Goal: Information Seeking & Learning: Learn about a topic

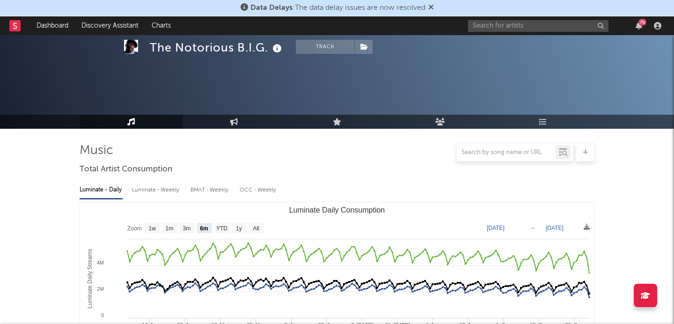
select select "6m"
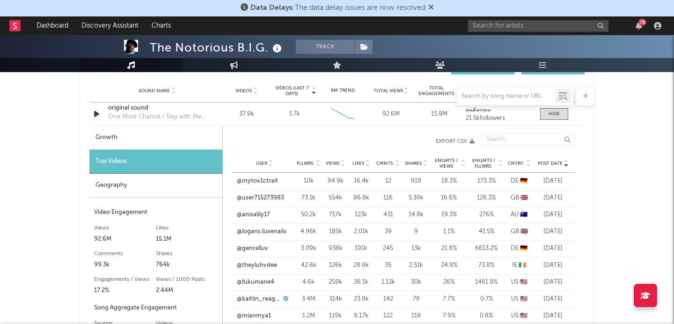
scroll to position [674, 0]
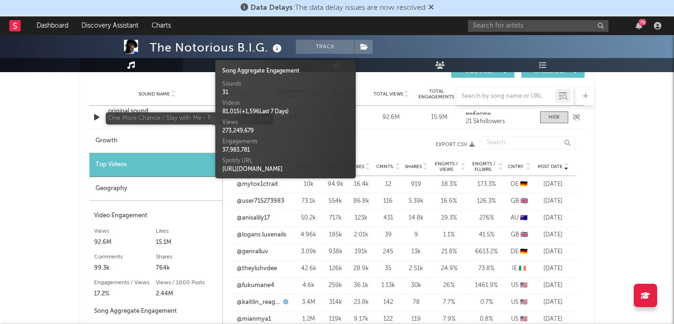
click at [138, 117] on div "One More Chance / Stay with Me - Remix; 2007 Remaster" at bounding box center [157, 120] width 98 height 9
click at [138, 110] on div "original sound" at bounding box center [157, 111] width 98 height 9
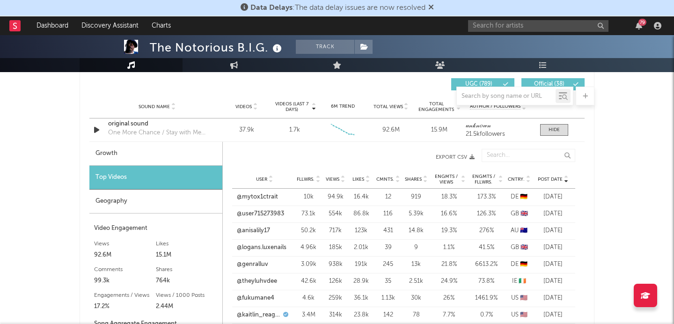
scroll to position [662, 0]
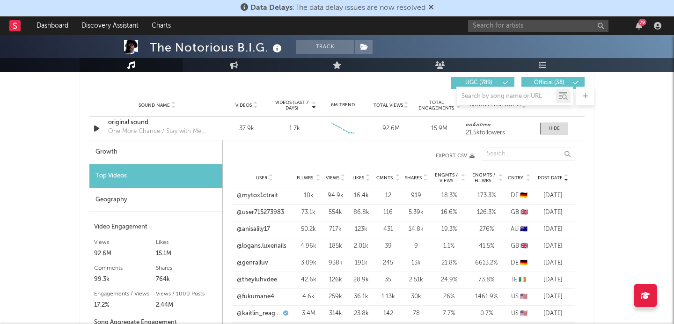
click at [567, 177] on icon at bounding box center [565, 176] width 5 height 4
click at [566, 178] on icon at bounding box center [565, 180] width 5 height 4
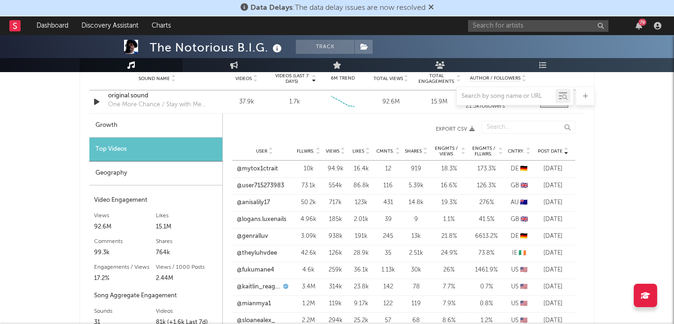
scroll to position [691, 0]
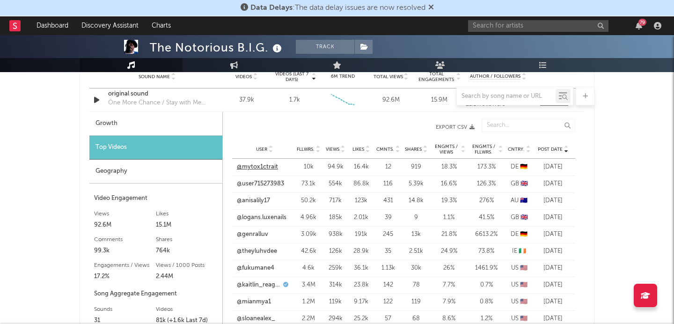
click at [272, 168] on link "@mytox1ctrait" at bounding box center [257, 166] width 41 height 9
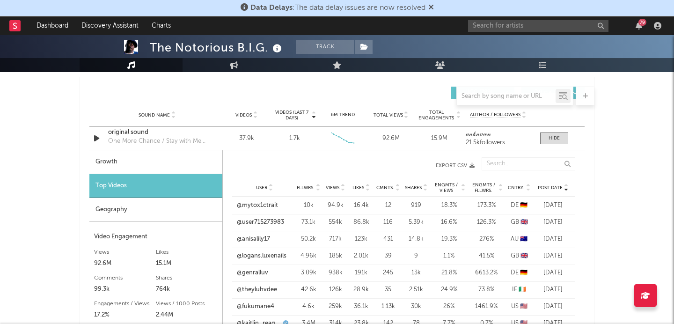
scroll to position [631, 0]
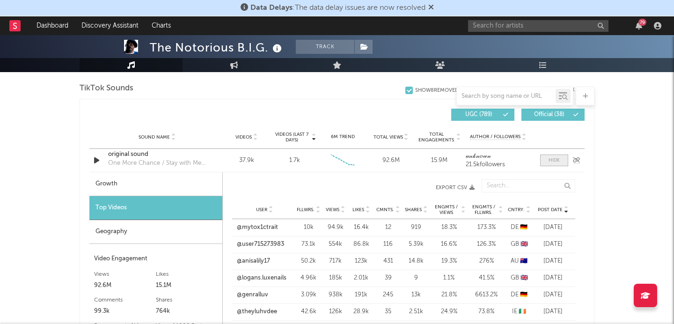
click at [561, 158] on span at bounding box center [554, 160] width 28 height 12
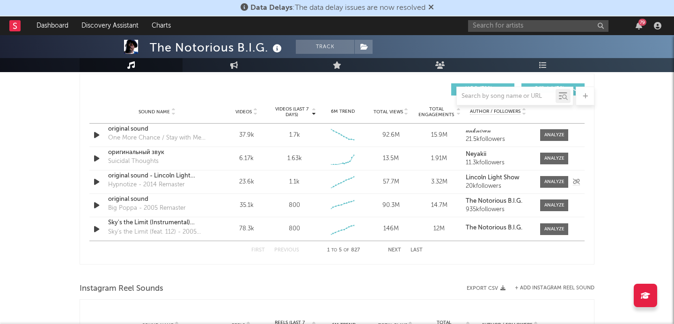
scroll to position [659, 0]
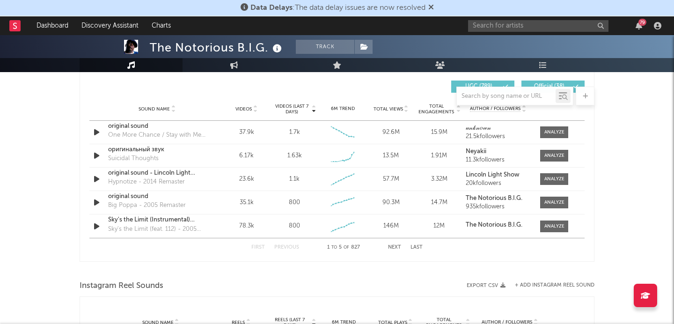
click at [396, 246] on button "Next" at bounding box center [394, 247] width 13 height 5
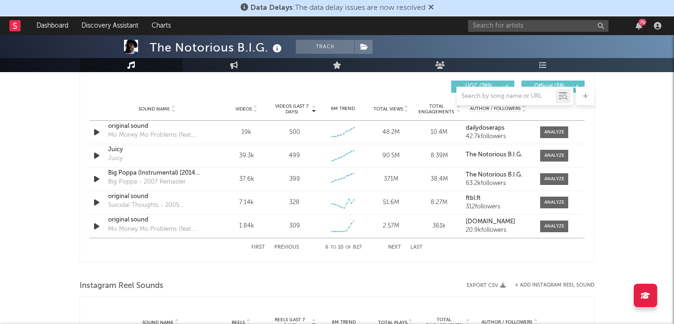
click at [396, 246] on button "Next" at bounding box center [394, 247] width 13 height 5
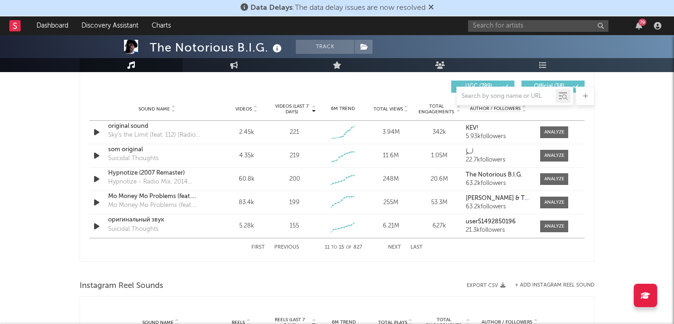
click at [396, 246] on button "Next" at bounding box center [394, 247] width 13 height 5
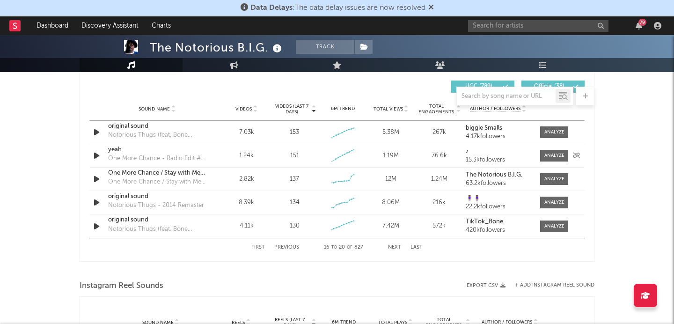
click at [117, 149] on div "yeah" at bounding box center [157, 149] width 98 height 9
click at [119, 148] on div "yeah" at bounding box center [157, 149] width 98 height 9
click at [555, 153] on div at bounding box center [554, 155] width 20 height 7
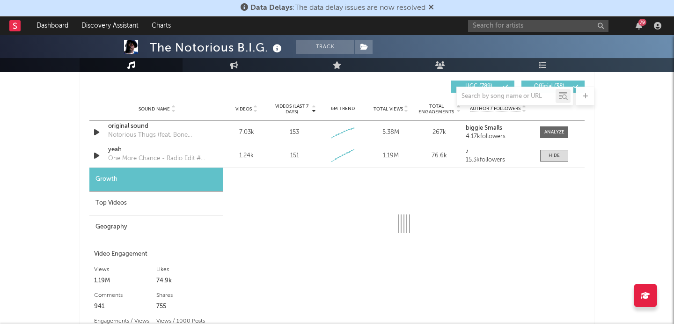
select select "1w"
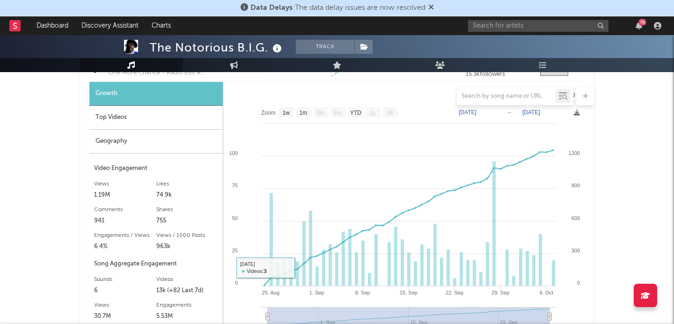
scroll to position [707, 0]
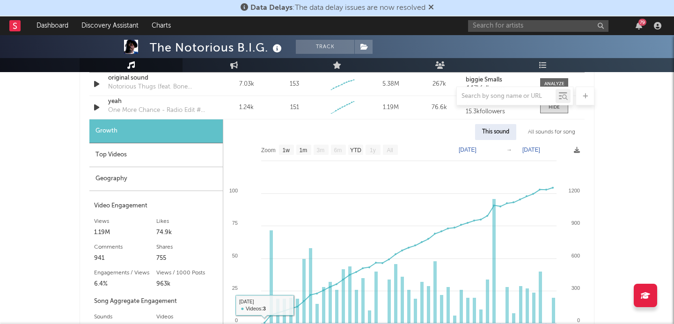
click at [166, 153] on div "Top Videos" at bounding box center [155, 155] width 133 height 24
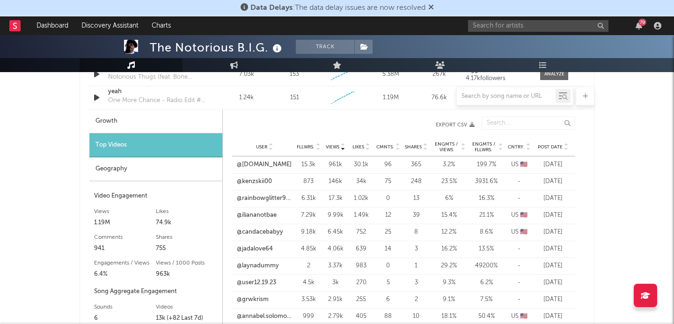
scroll to position [719, 0]
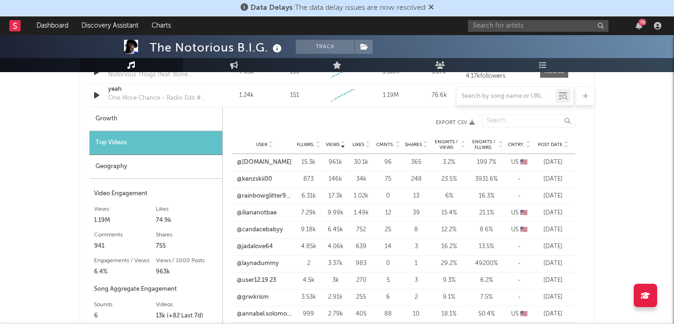
click at [565, 145] on icon at bounding box center [565, 147] width 5 height 4
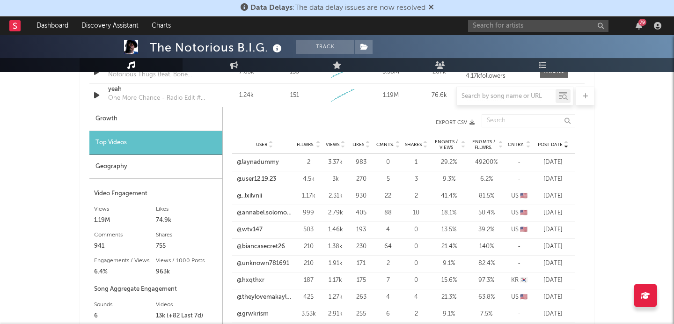
click at [344, 145] on icon at bounding box center [342, 147] width 5 height 4
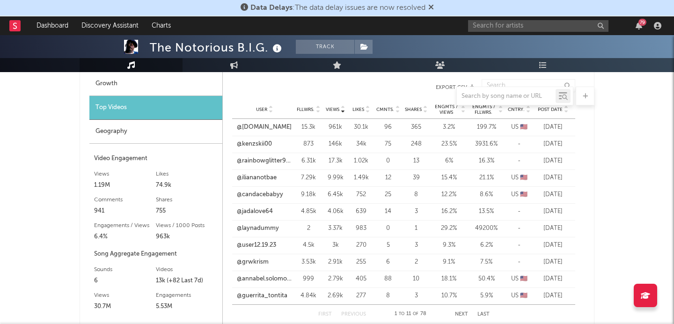
scroll to position [756, 0]
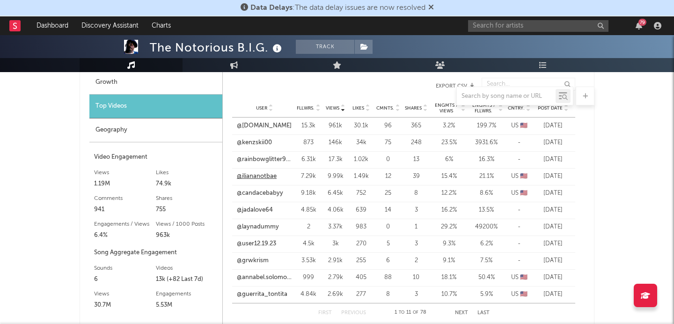
click at [269, 173] on link "@iliananotbae" at bounding box center [257, 176] width 40 height 9
click at [273, 190] on link "@candacebabyy" at bounding box center [260, 193] width 46 height 9
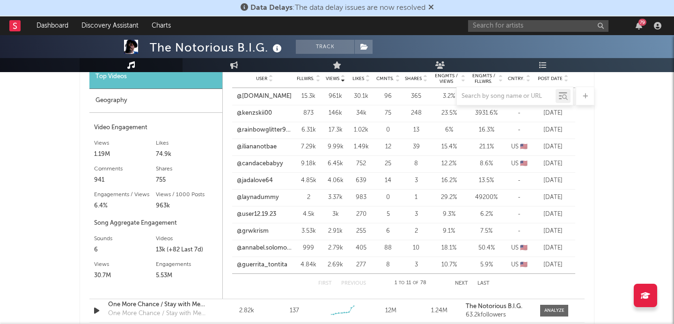
scroll to position [786, 0]
click at [264, 228] on link "@grwkrism" at bounding box center [253, 230] width 32 height 9
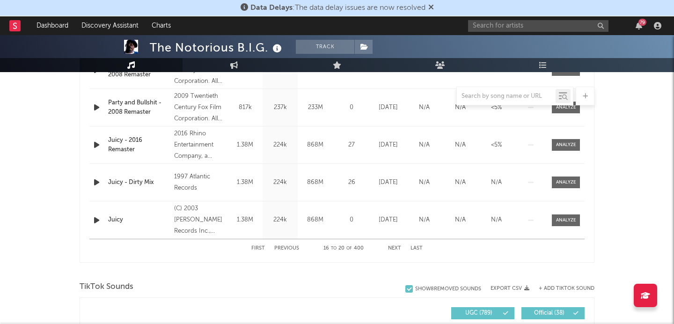
scroll to position [434, 0]
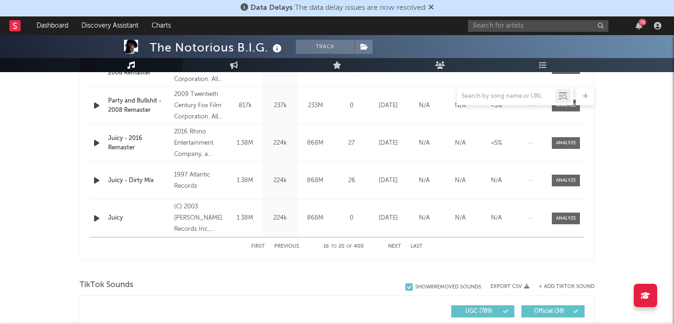
click at [394, 247] on button "Next" at bounding box center [394, 246] width 13 height 5
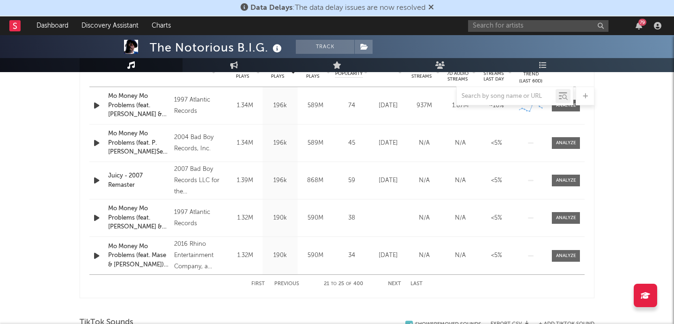
scroll to position [397, 0]
click at [397, 283] on button "Next" at bounding box center [394, 283] width 13 height 5
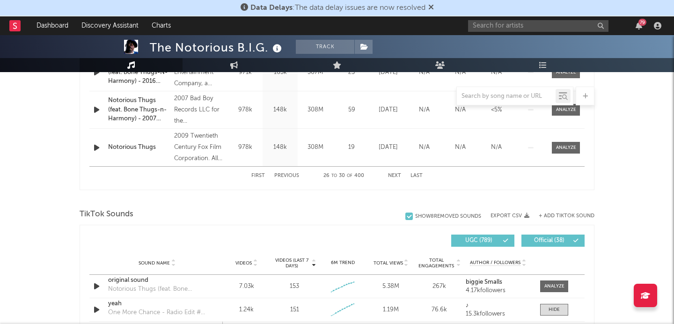
scroll to position [540, 0]
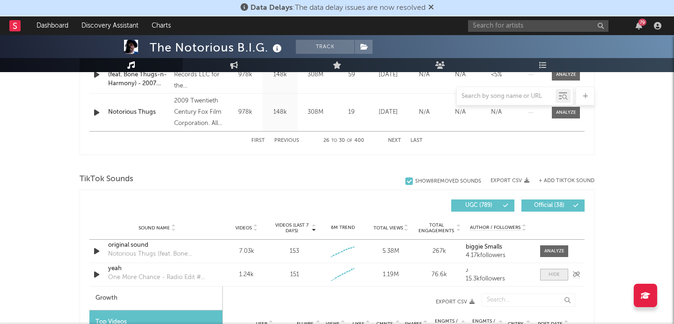
click at [553, 272] on div at bounding box center [553, 274] width 11 height 7
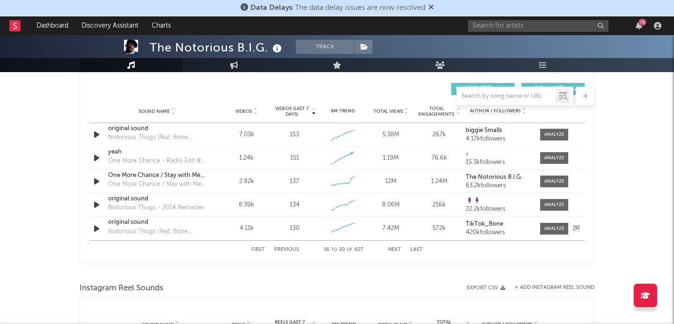
scroll to position [660, 0]
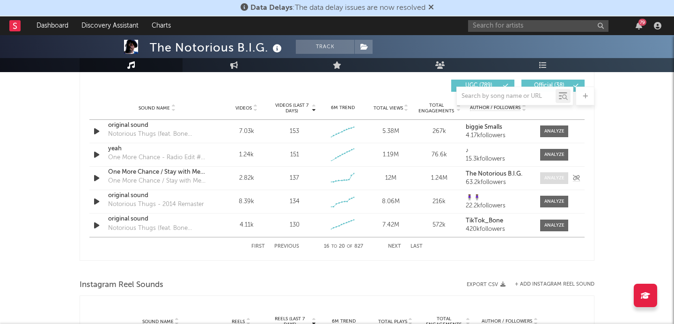
click at [553, 178] on div at bounding box center [554, 178] width 20 height 7
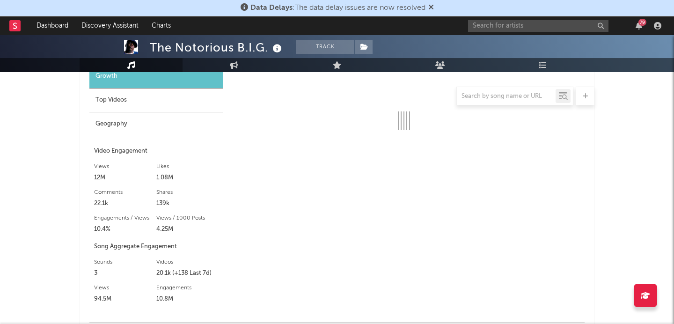
scroll to position [785, 0]
click at [209, 107] on div "Top Videos" at bounding box center [155, 101] width 133 height 24
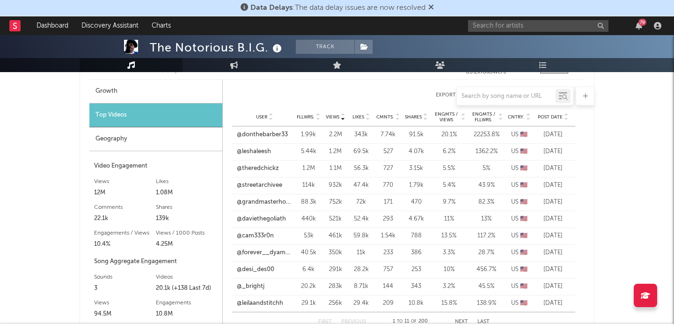
scroll to position [749, 0]
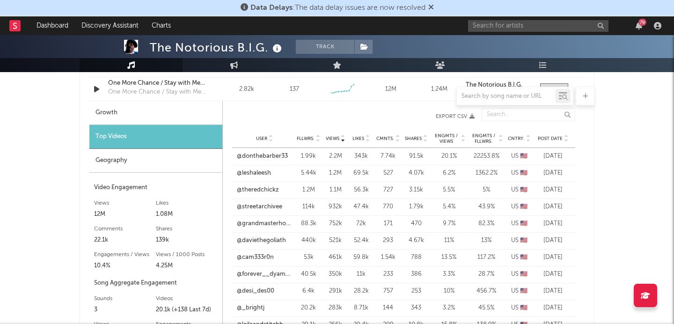
click at [564, 138] on icon at bounding box center [565, 140] width 5 height 4
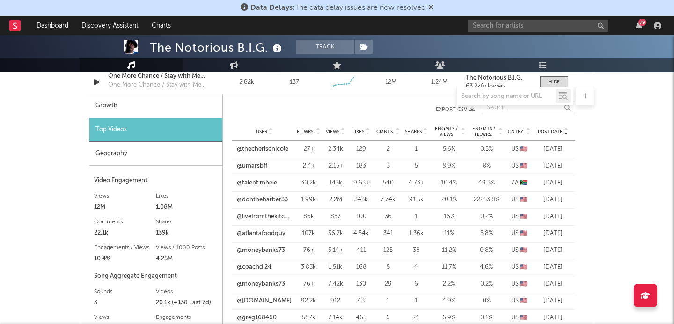
scroll to position [761, 0]
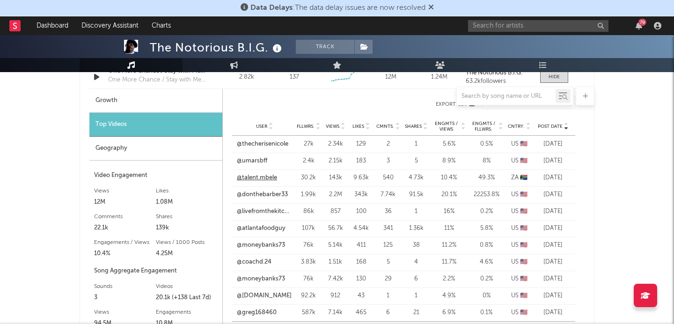
click at [272, 177] on link "@talent.mbele" at bounding box center [257, 177] width 40 height 9
click at [279, 192] on link "@donthebarber33" at bounding box center [262, 194] width 51 height 9
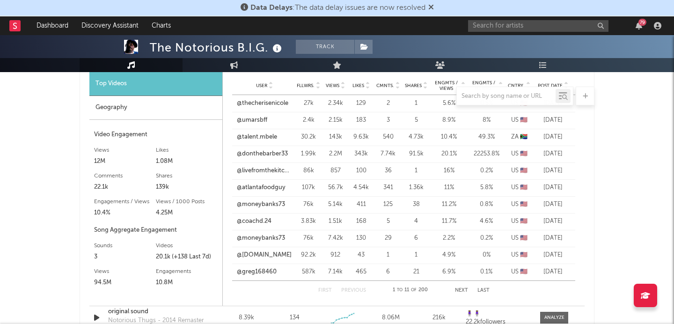
scroll to position [802, 0]
click at [463, 287] on button "Next" at bounding box center [461, 289] width 13 height 5
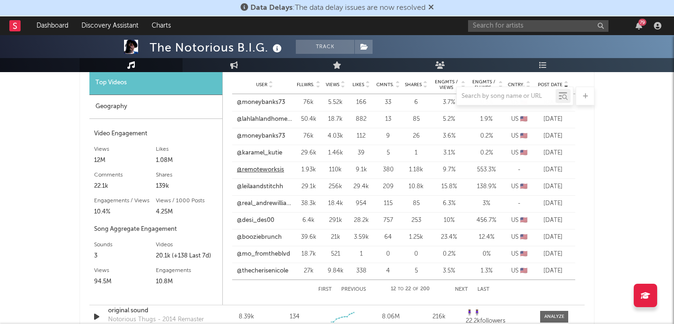
click at [276, 169] on link "@remoteworksis" at bounding box center [260, 169] width 47 height 9
click at [267, 220] on link "@desi_des00" at bounding box center [255, 220] width 37 height 9
click at [461, 286] on div "First Previous 12 to 22 of 200 Next Last" at bounding box center [403, 289] width 171 height 19
click at [464, 289] on button "Next" at bounding box center [461, 289] width 13 height 5
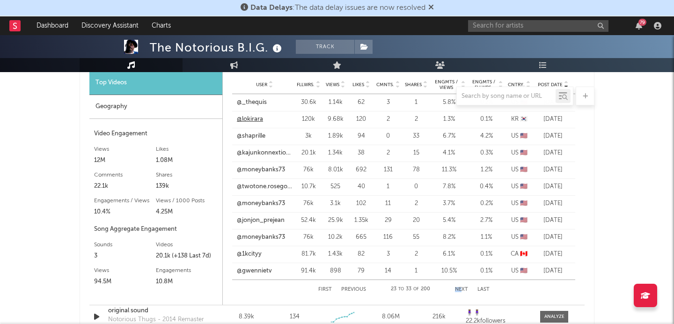
click at [259, 120] on link "@lokirara" at bounding box center [250, 119] width 26 height 9
click at [264, 271] on link "@gwennietv" at bounding box center [254, 270] width 35 height 9
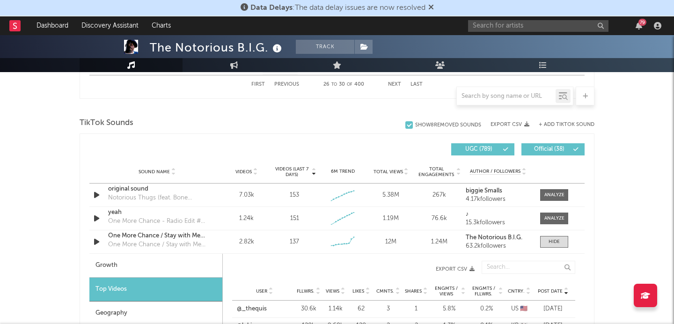
scroll to position [596, 0]
click at [553, 240] on div at bounding box center [553, 241] width 11 height 7
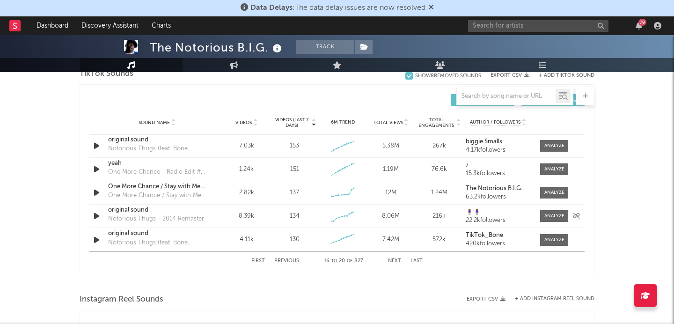
scroll to position [647, 0]
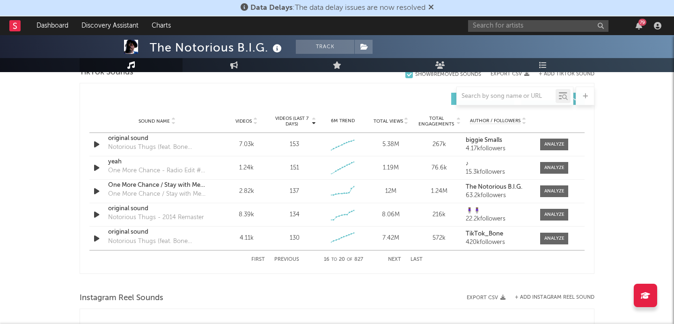
click at [289, 260] on button "Previous" at bounding box center [286, 259] width 25 height 5
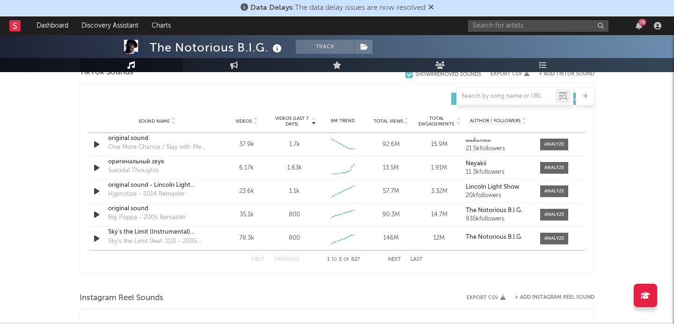
click at [289, 260] on button "Previous" at bounding box center [286, 259] width 25 height 5
click at [390, 261] on button "Next" at bounding box center [394, 259] width 13 height 5
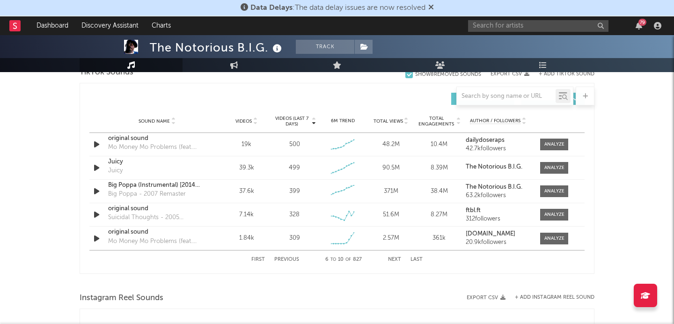
click at [393, 259] on button "Next" at bounding box center [394, 259] width 13 height 5
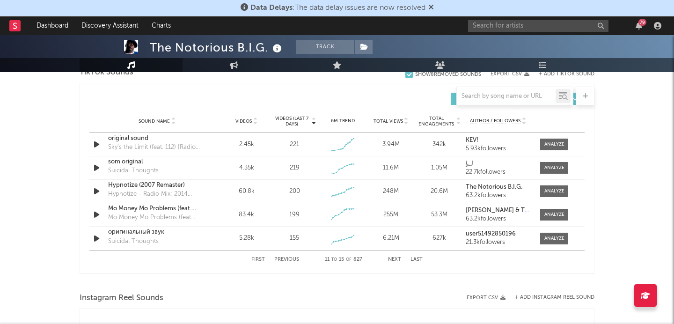
click at [393, 260] on button "Next" at bounding box center [394, 259] width 13 height 5
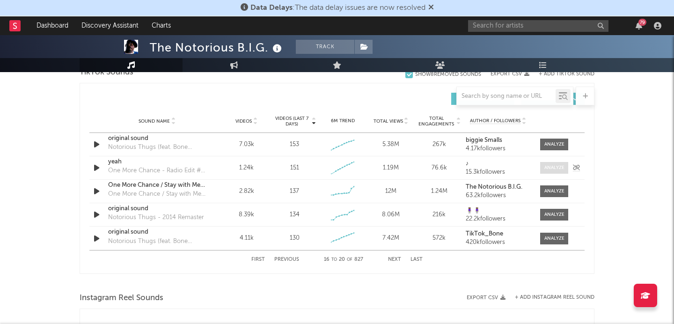
click at [552, 170] on div at bounding box center [554, 167] width 20 height 7
select select "1w"
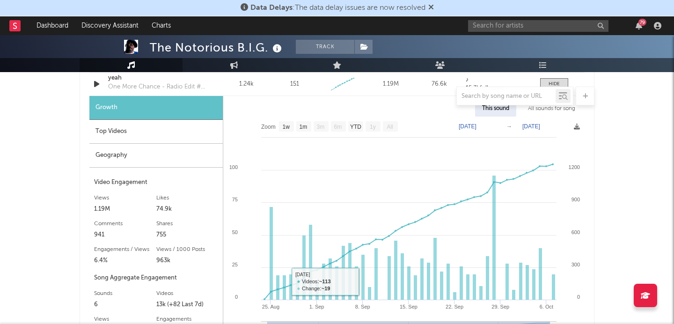
scroll to position [713, 0]
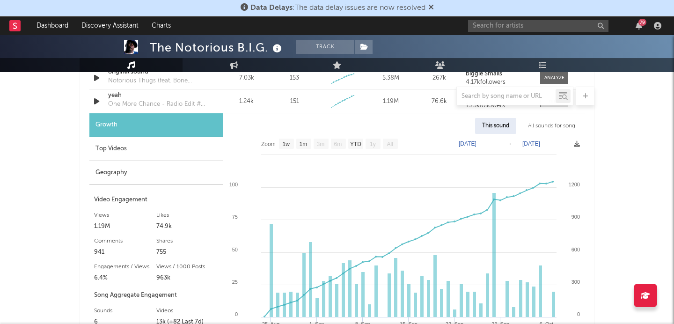
click at [156, 159] on div "Top Videos" at bounding box center [155, 149] width 133 height 24
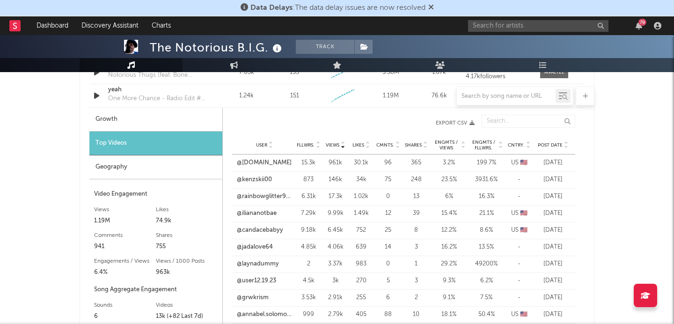
scroll to position [724, 0]
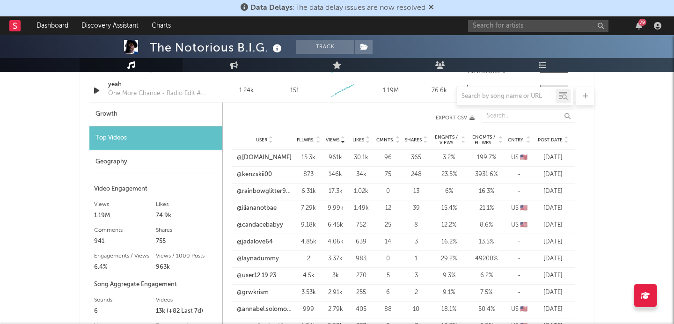
click at [562, 143] on div "Post Date" at bounding box center [552, 139] width 35 height 7
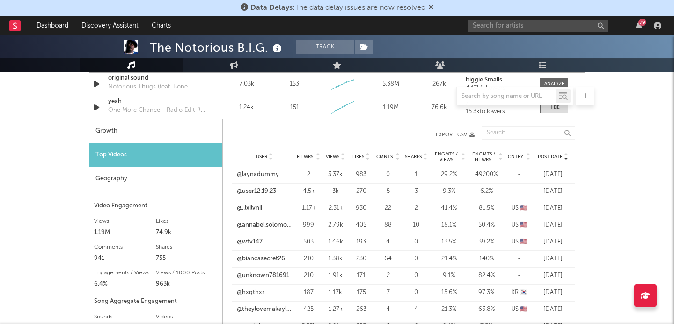
scroll to position [706, 0]
click at [335, 156] on span "Views" at bounding box center [333, 158] width 14 height 6
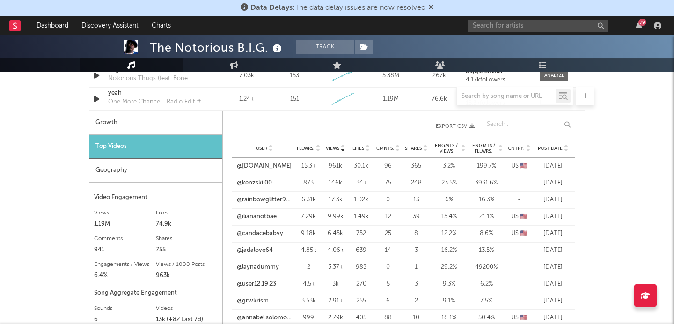
scroll to position [727, 0]
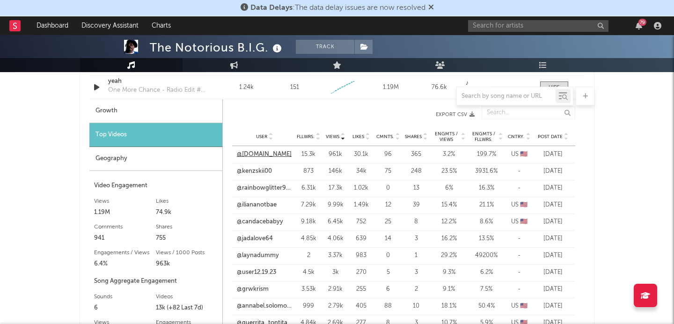
click at [260, 153] on link "@[DOMAIN_NAME]" at bounding box center [264, 154] width 55 height 9
click at [268, 170] on link "@kenzskii00" at bounding box center [254, 171] width 35 height 9
